Goal: Task Accomplishment & Management: Manage account settings

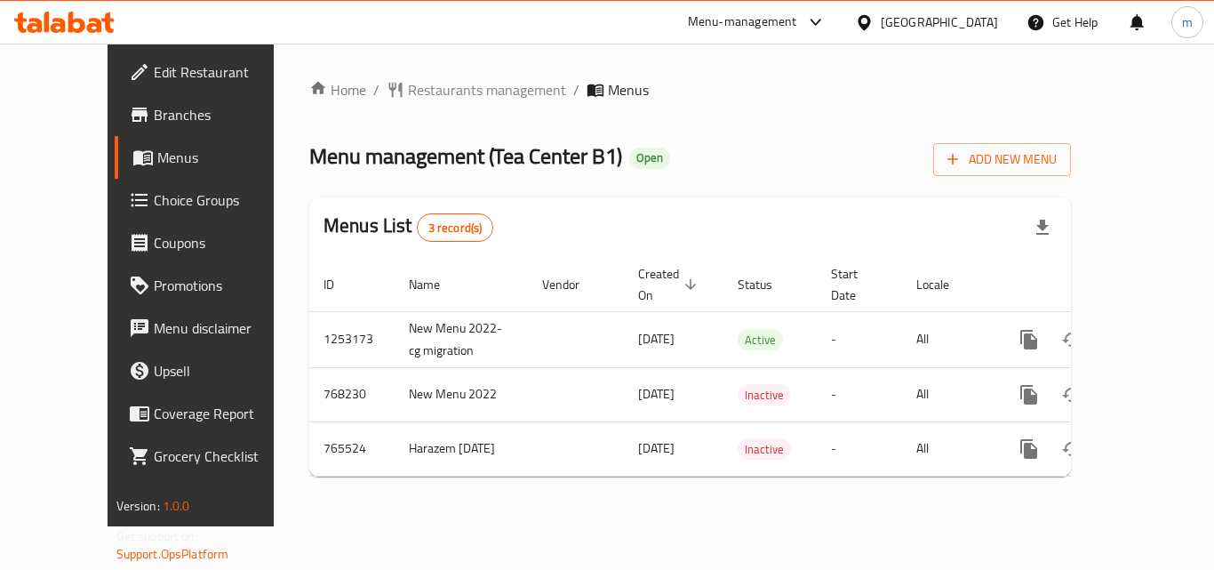
click at [154, 195] on span "Choice Groups" at bounding box center [225, 199] width 142 height 21
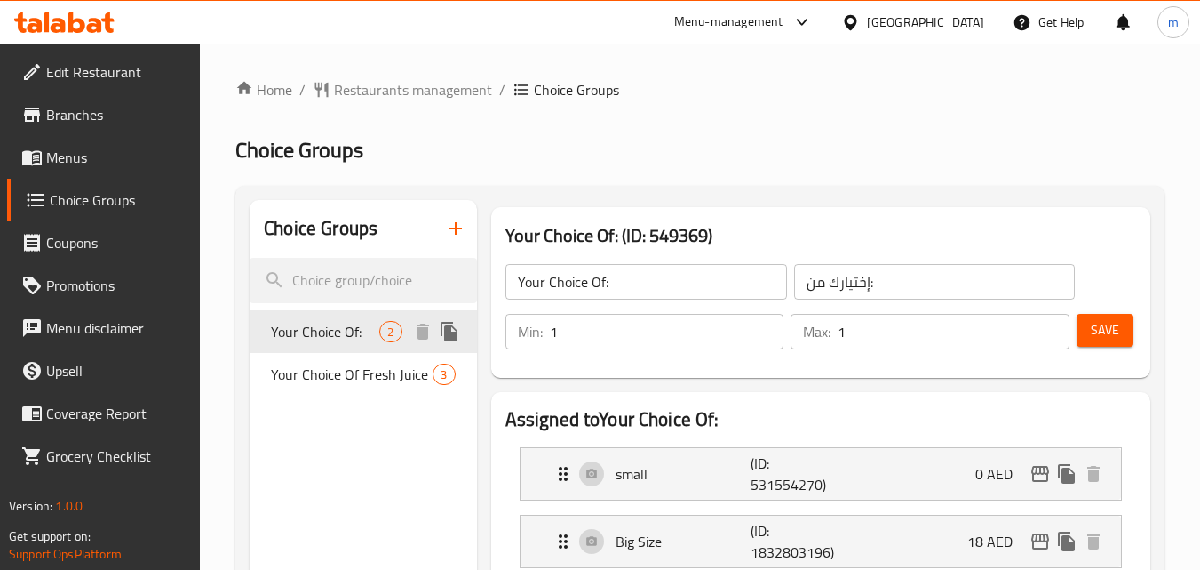
click at [325, 340] on span "Your Choice Of:" at bounding box center [325, 331] width 108 height 21
click at [331, 365] on span "Your Choice Of Fresh Juice" at bounding box center [331, 386] width 121 height 43
type input "Your Choice Of Fresh Juice"
type input "عصير طازج"
type input "0"
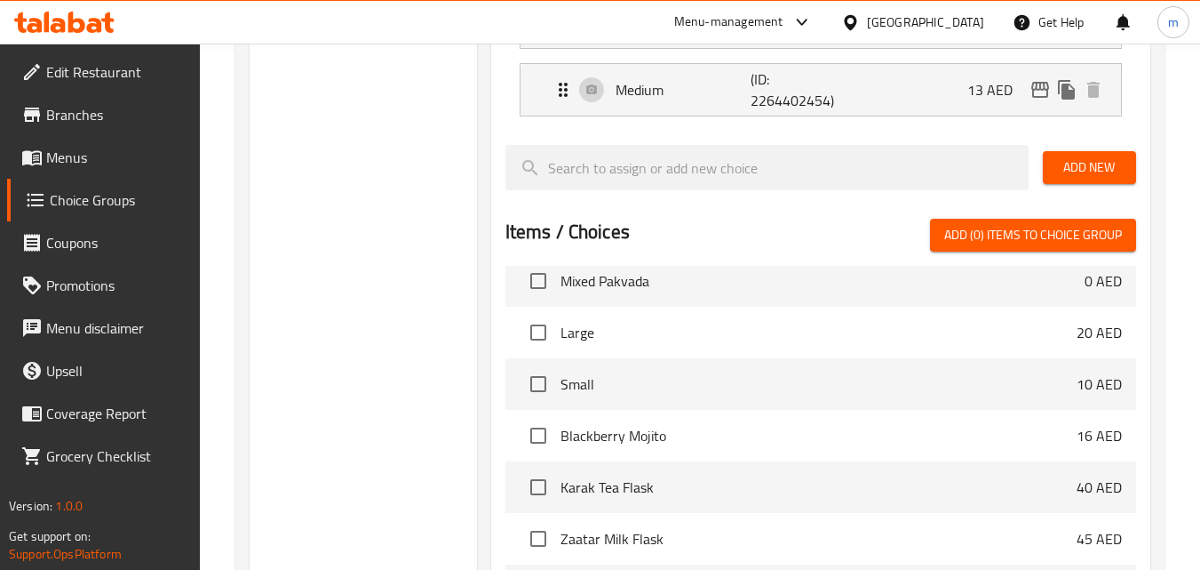
scroll to position [131, 0]
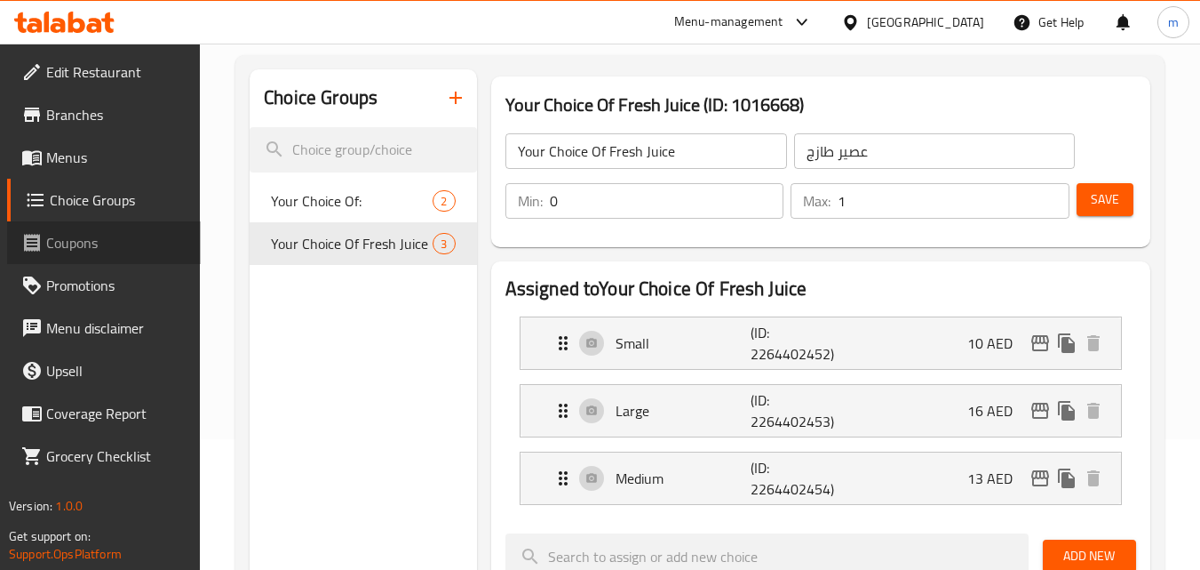
click at [96, 256] on link "Coupons" at bounding box center [104, 242] width 194 height 43
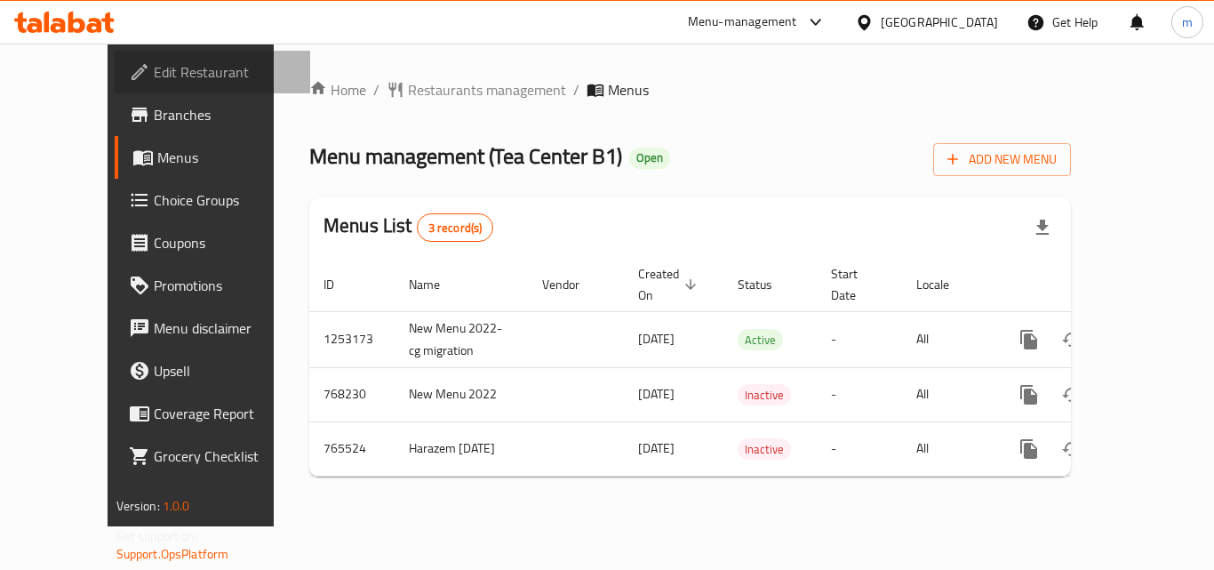
drag, startPoint x: 105, startPoint y: 62, endPoint x: 71, endPoint y: 70, distance: 34.7
click at [154, 70] on span "Edit Restaurant" at bounding box center [225, 71] width 142 height 21
